Goal: Navigation & Orientation: Find specific page/section

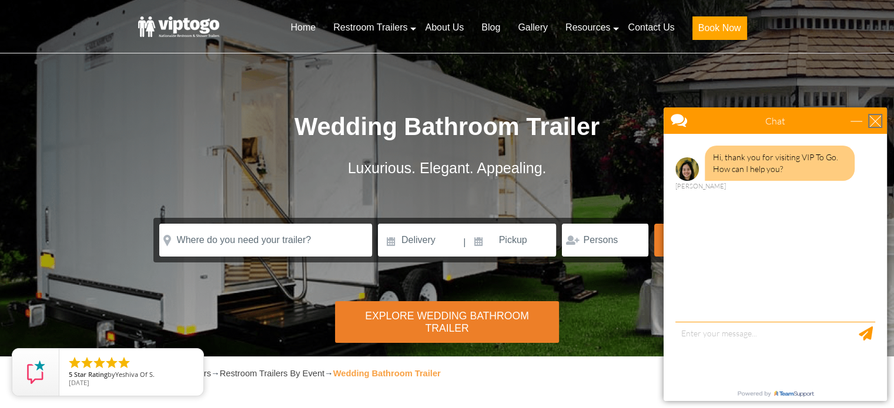
click at [869, 120] on div "close" at bounding box center [875, 121] width 12 height 12
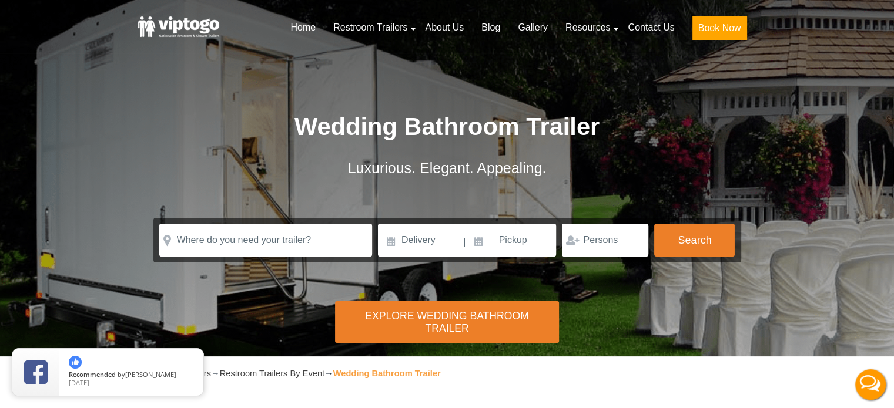
scroll to position [1, 0]
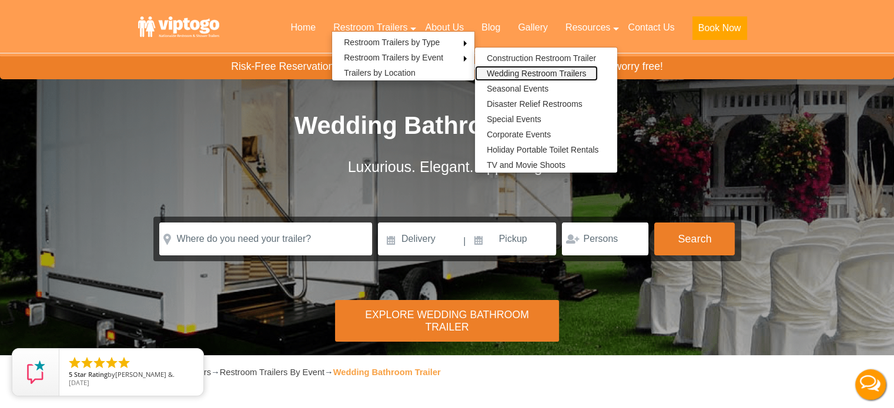
click at [525, 70] on link "Wedding Restroom Trailers" at bounding box center [536, 73] width 123 height 15
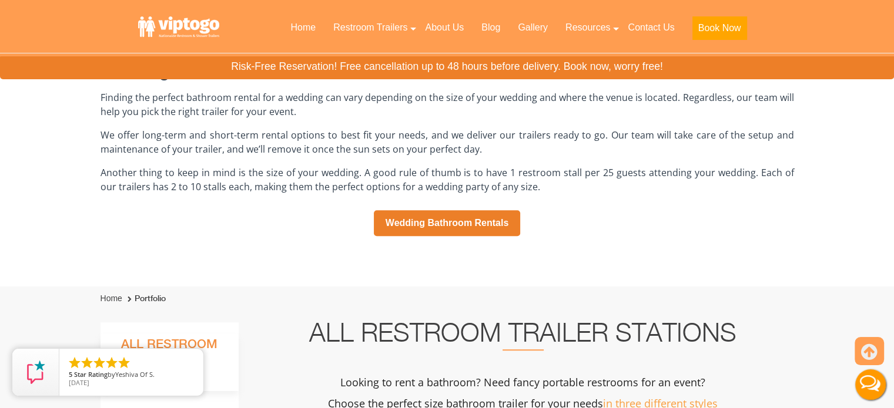
scroll to position [800, 0]
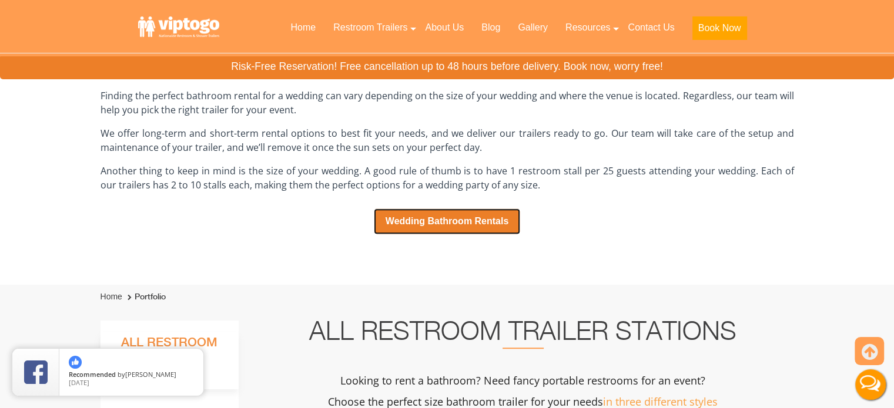
click at [454, 220] on link "Wedding Bathroom Rentals" at bounding box center [447, 222] width 147 height 26
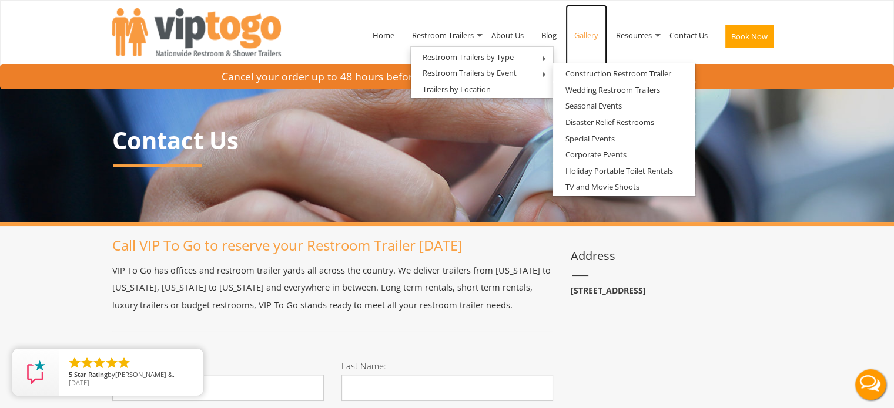
click at [585, 37] on link "Gallery" at bounding box center [586, 35] width 42 height 61
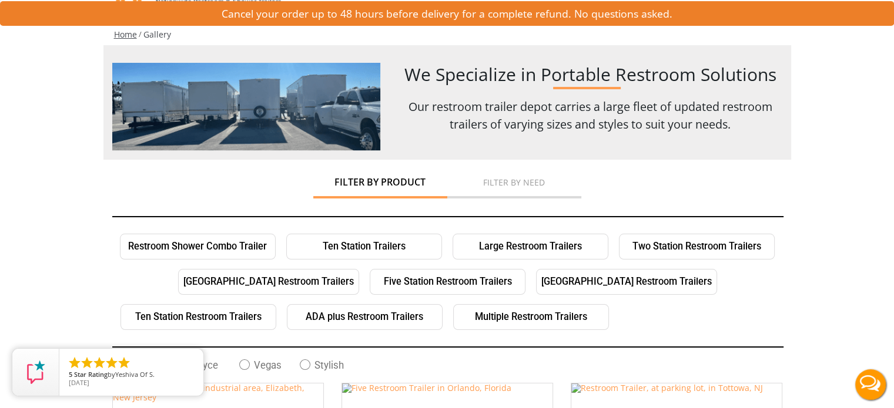
scroll to position [54, 0]
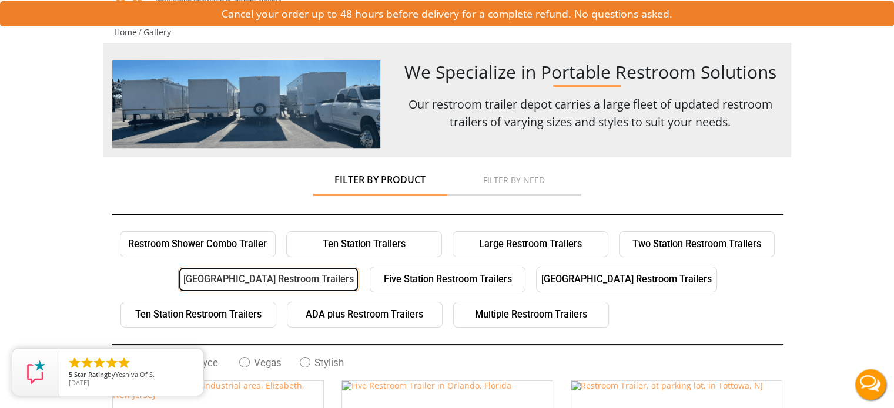
click at [211, 274] on link "Three Station Restroom Trailers" at bounding box center [268, 280] width 181 height 26
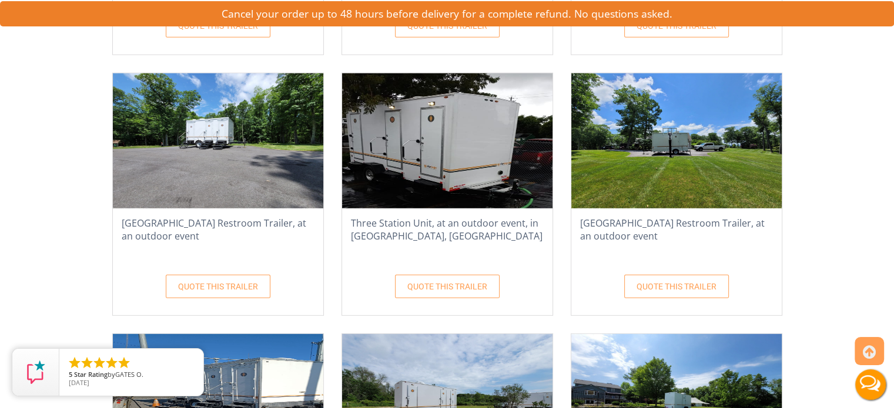
scroll to position [3241, 0]
